Goal: Use online tool/utility: Utilize a website feature to perform a specific function

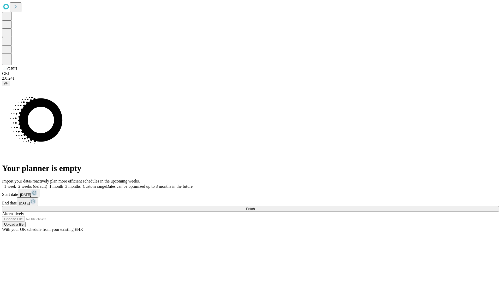
click at [254, 206] on span "Fetch" at bounding box center [250, 208] width 9 height 4
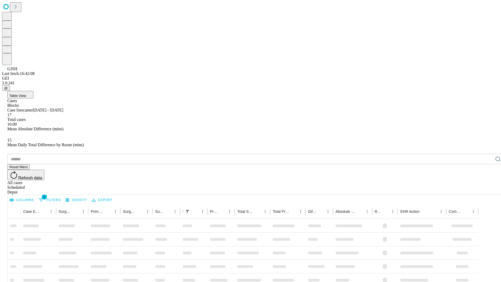
click at [26, 94] on span "Table View" at bounding box center [17, 96] width 17 height 4
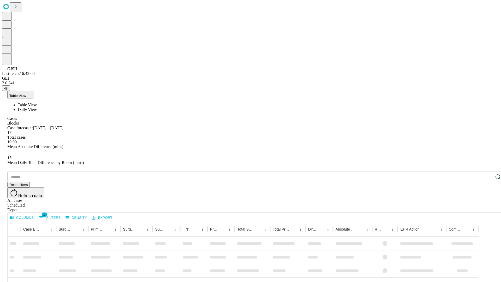
click at [37, 107] on span "Daily View" at bounding box center [27, 109] width 19 height 4
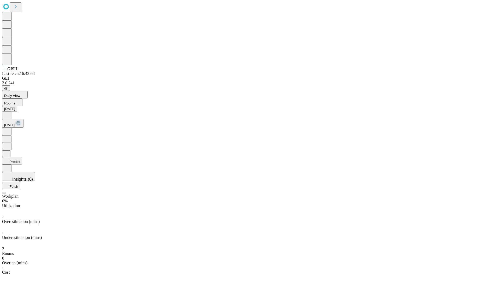
click at [22, 157] on button "Predict" at bounding box center [12, 161] width 20 height 8
